Goal: Task Accomplishment & Management: Understand process/instructions

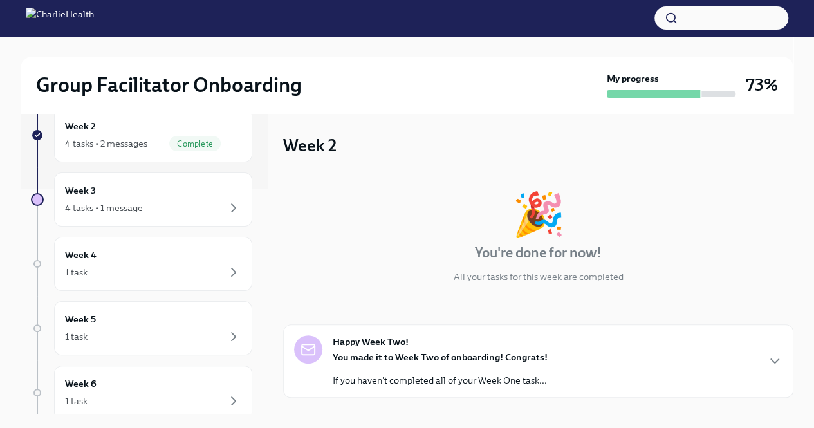
scroll to position [226, 0]
click at [184, 203] on div "4 tasks • 1 message" at bounding box center [153, 206] width 176 height 15
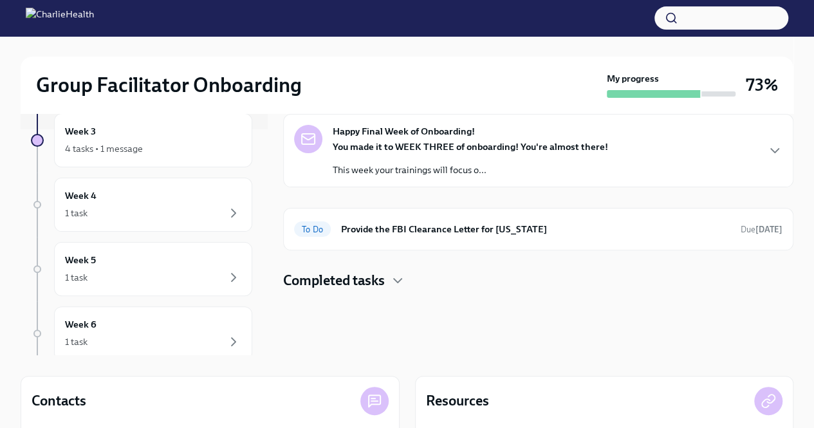
scroll to position [60, 0]
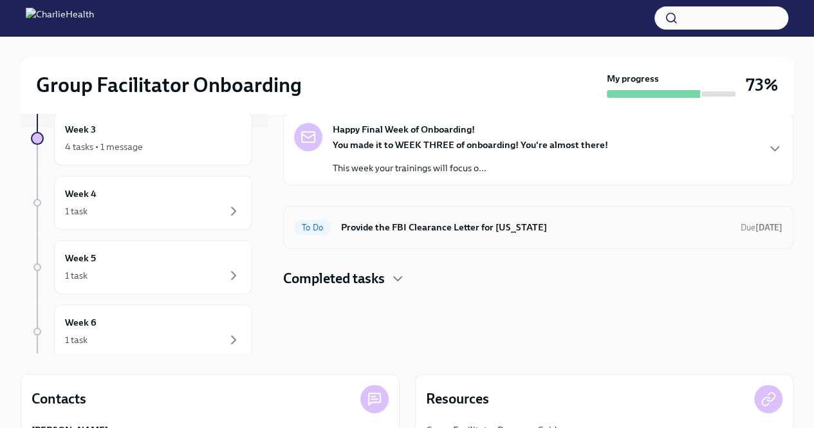
click at [390, 232] on h6 "Provide the FBI Clearance Letter for [US_STATE]" at bounding box center [535, 227] width 389 height 14
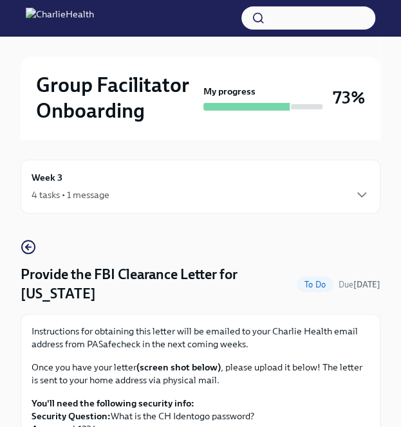
click at [211, 212] on div "Week 3 4 tasks • 1 message" at bounding box center [201, 187] width 360 height 54
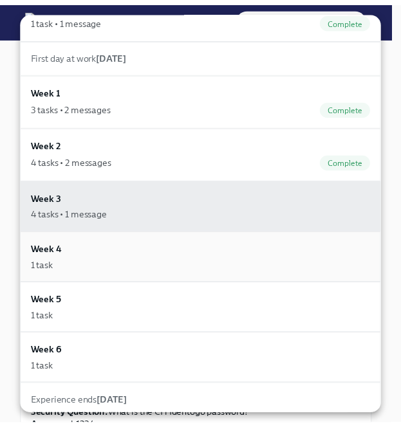
scroll to position [26, 0]
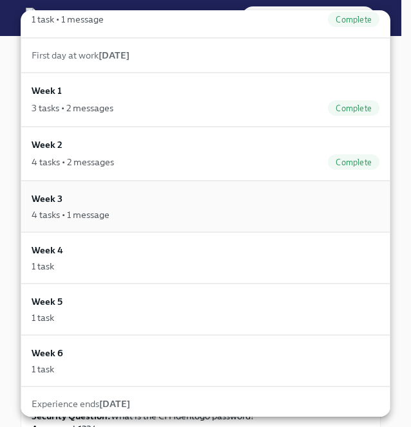
click at [72, 198] on div "Week 3 4 tasks • 1 message" at bounding box center [206, 207] width 348 height 30
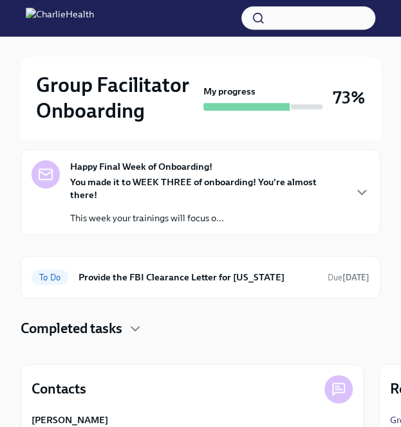
click at [225, 196] on div "You made it to WEEK THREE of onboarding! You're almost there! This week your tr…" at bounding box center [206, 200] width 273 height 49
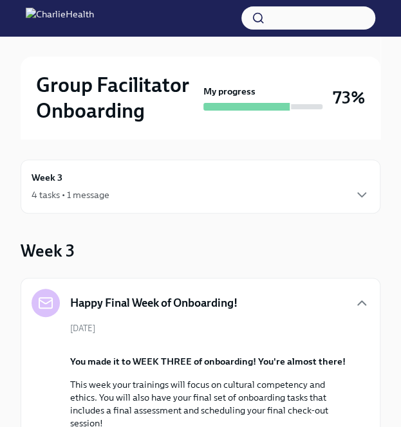
click at [322, 184] on div "Week 3 4 tasks • 1 message" at bounding box center [201, 187] width 338 height 32
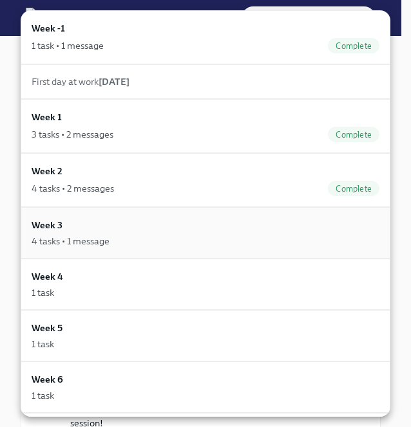
click at [254, 235] on div "4 tasks • 1 message" at bounding box center [206, 241] width 348 height 13
